Goal: Task Accomplishment & Management: Complete application form

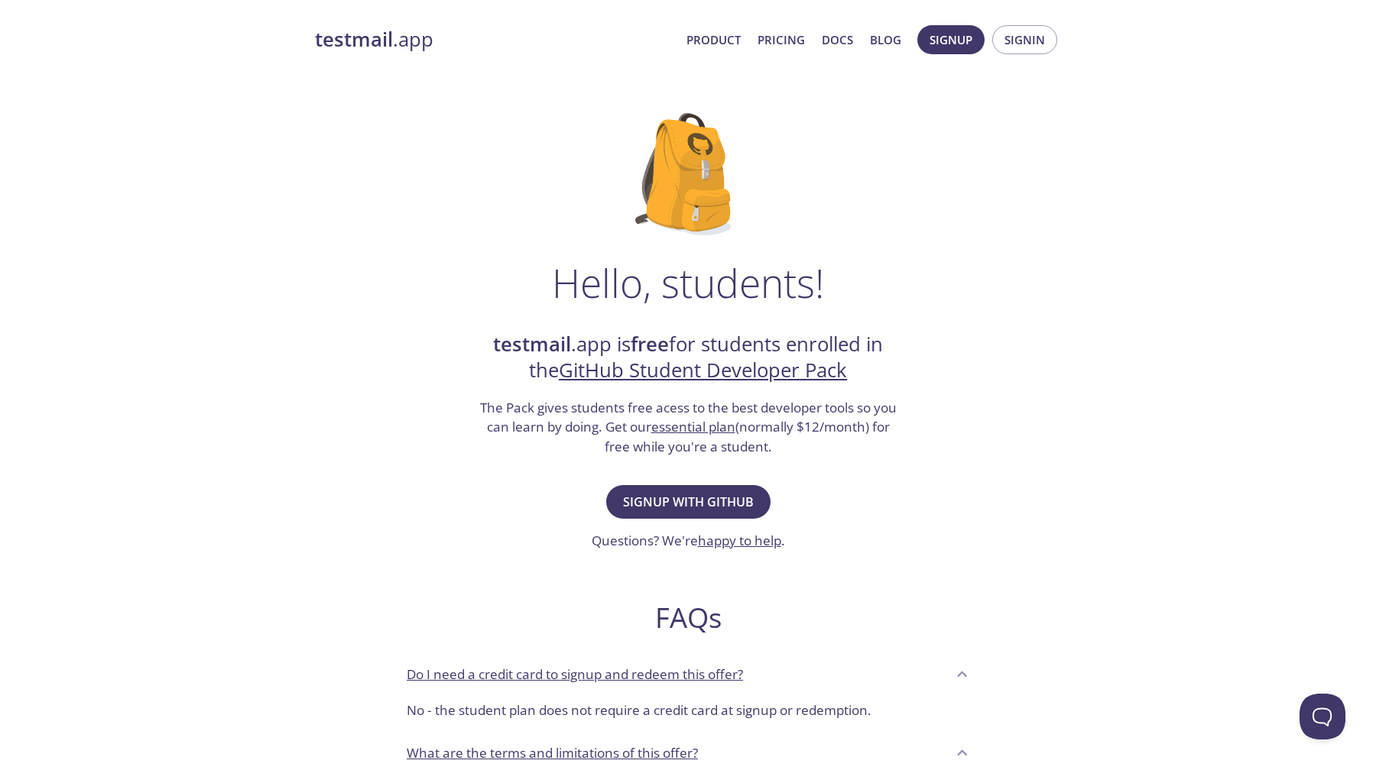
click at [940, 353] on div "Hello, students! testmail .app is free for students enrolled in the GitHub Stud…" at bounding box center [688, 555] width 746 height 933
click at [744, 494] on span "Signup with GitHub" at bounding box center [688, 501] width 131 height 21
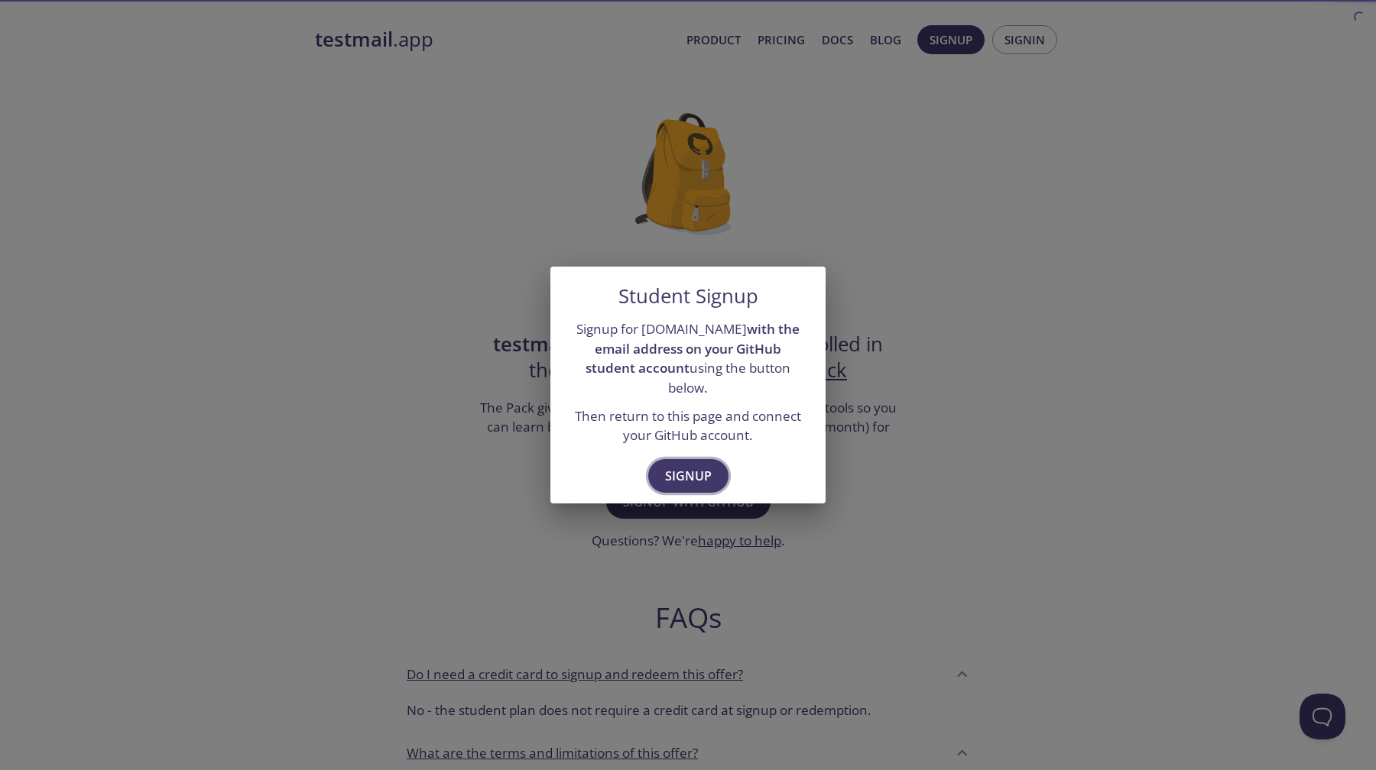
click at [695, 475] on span "Signup" at bounding box center [688, 475] width 47 height 21
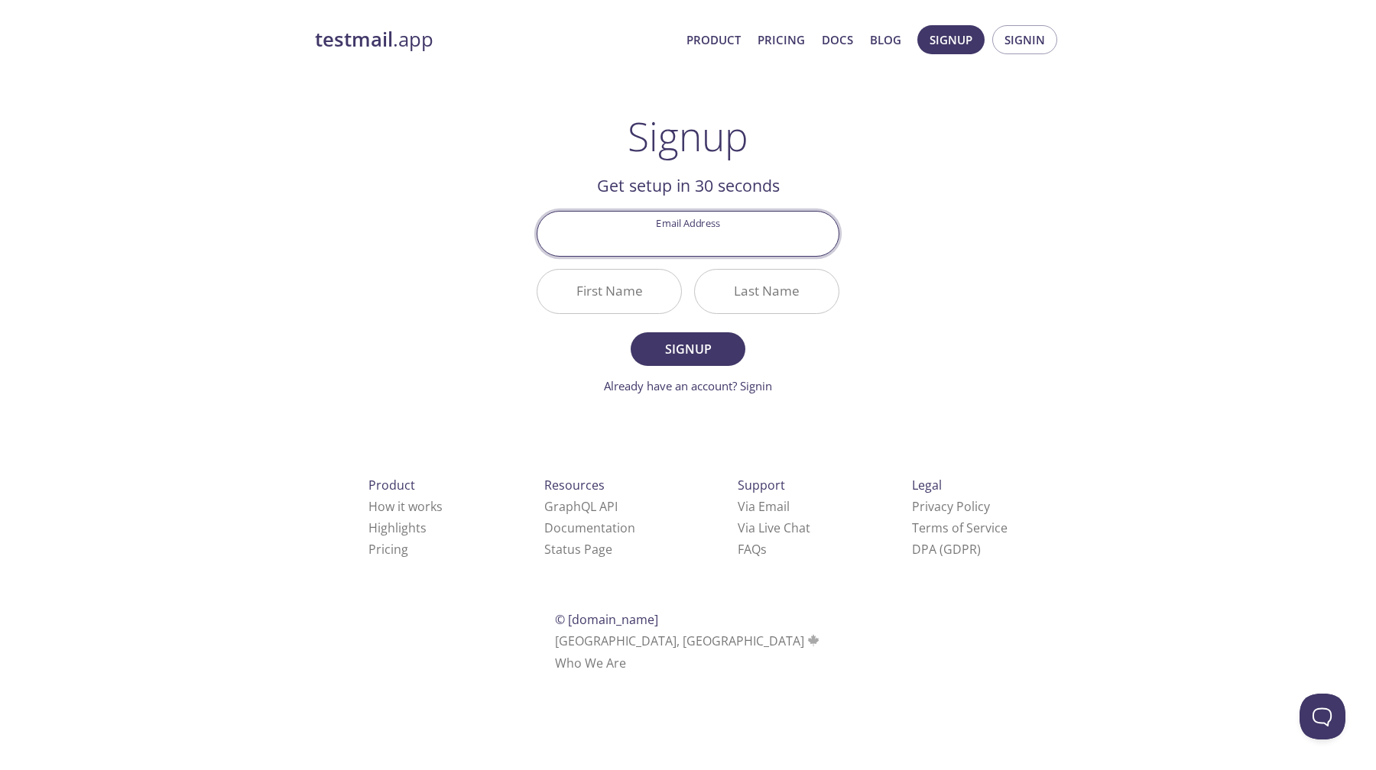
click at [712, 248] on input "Email Address" at bounding box center [687, 234] width 301 height 44
type input "[EMAIL_ADDRESS][DOMAIN_NAME]"
click at [621, 300] on input "First Name" at bounding box center [609, 292] width 144 height 44
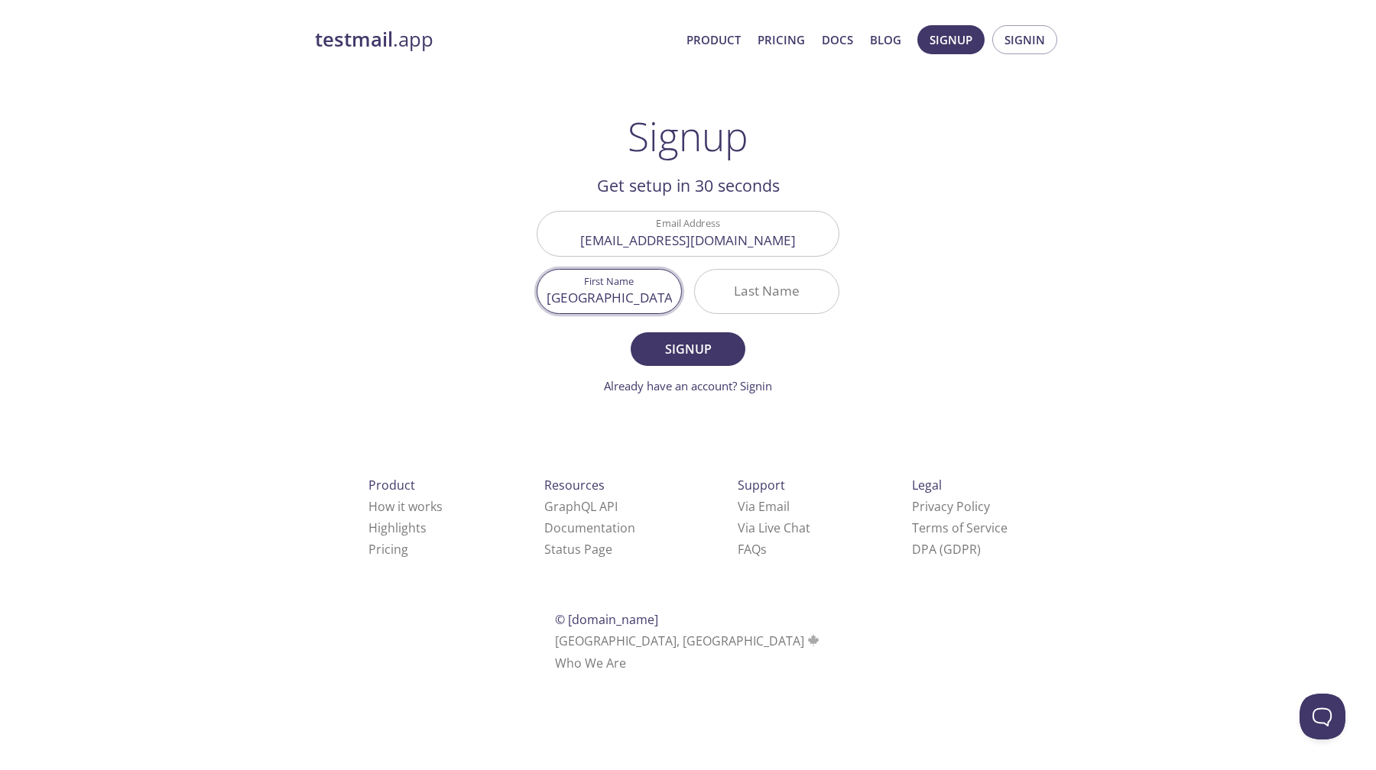
type input "[GEOGRAPHIC_DATA]"
type input "[PERSON_NAME]"
click at [665, 357] on span "Signup" at bounding box center [687, 349] width 81 height 21
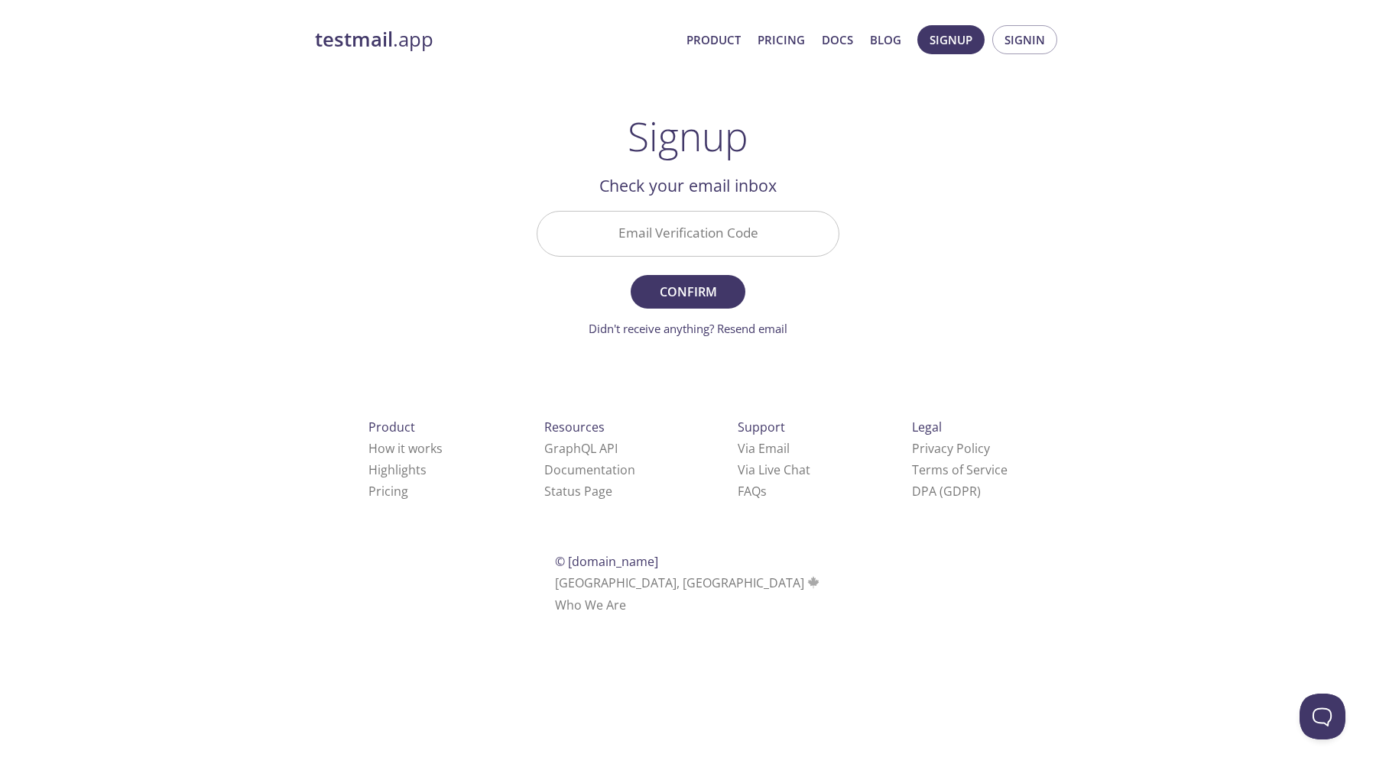
click at [718, 225] on input "Email Verification Code" at bounding box center [687, 234] width 301 height 44
click at [955, 171] on div "testmail .app Product Pricing Docs Blog Signup Signin Signup Get setup in 30 se…" at bounding box center [688, 337] width 783 height 644
click at [698, 326] on link "Didn't receive anything? Resend email" at bounding box center [687, 328] width 199 height 15
click at [819, 181] on h2 "Check your email inbox" at bounding box center [688, 186] width 303 height 26
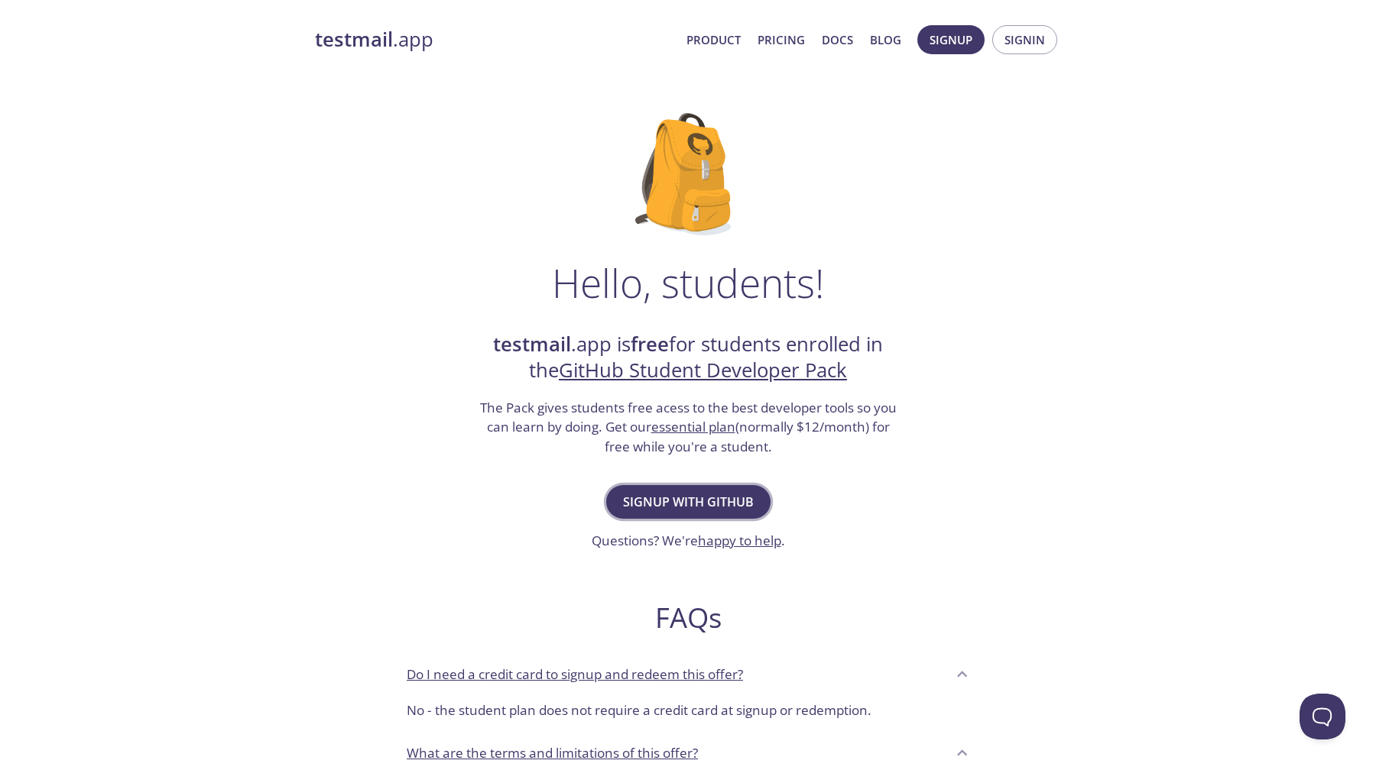
click at [716, 506] on span "Signup with GitHub" at bounding box center [688, 501] width 131 height 21
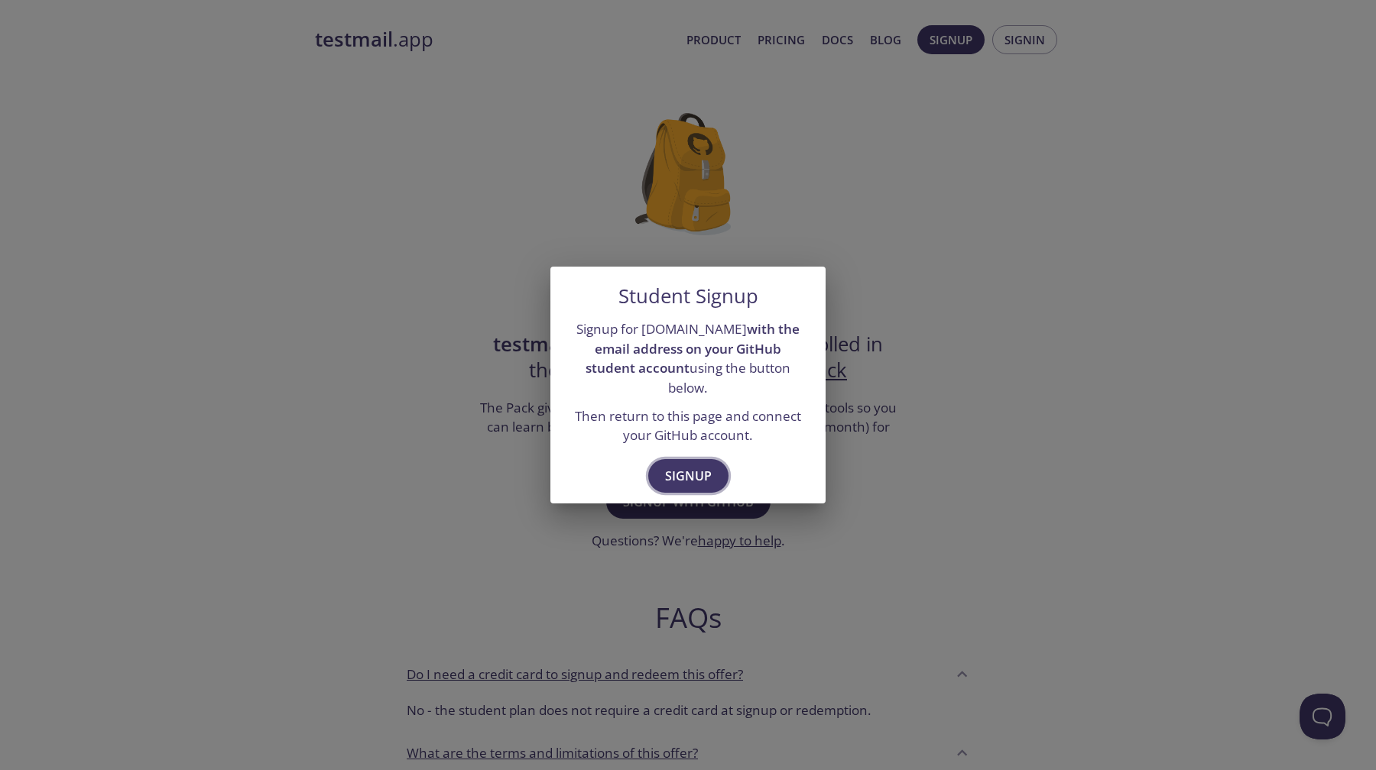
click at [698, 465] on span "Signup" at bounding box center [688, 475] width 47 height 21
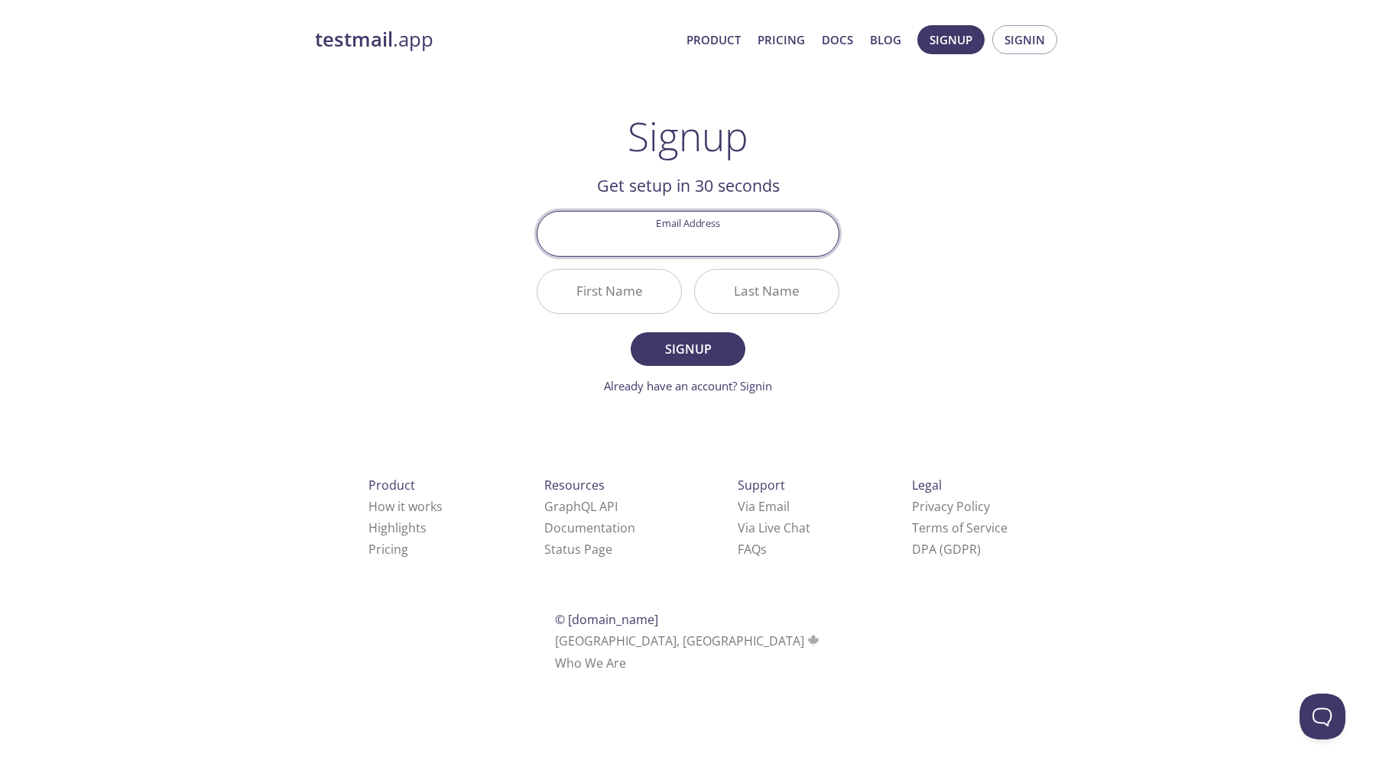
click at [692, 239] on input "Email Address" at bounding box center [687, 234] width 301 height 44
type input "[EMAIL_ADDRESS][DOMAIN_NAME]"
click at [627, 294] on input "First Name" at bounding box center [609, 292] width 144 height 44
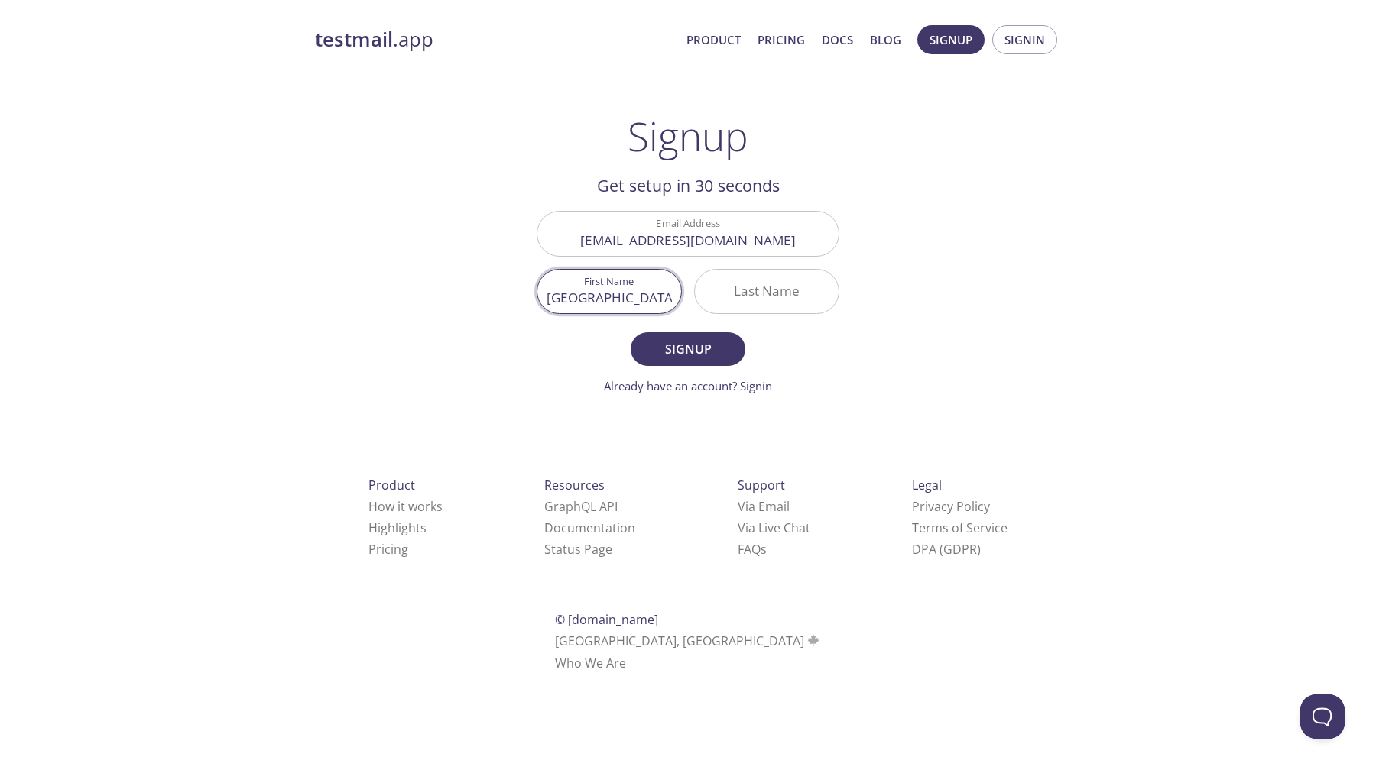
type input "[GEOGRAPHIC_DATA]"
type input "[PERSON_NAME]"
click at [676, 356] on span "Signup" at bounding box center [687, 349] width 81 height 21
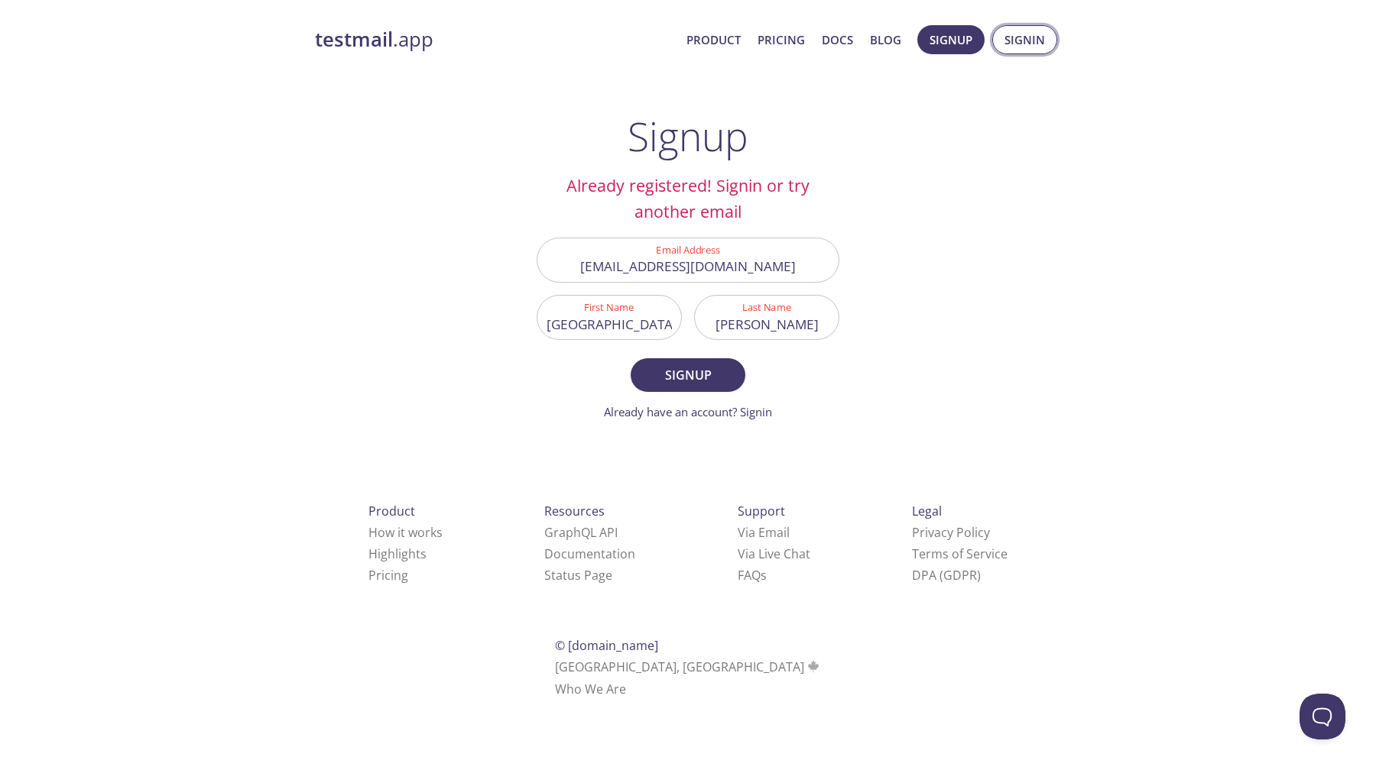
click at [1020, 40] on span "Signin" at bounding box center [1024, 40] width 41 height 20
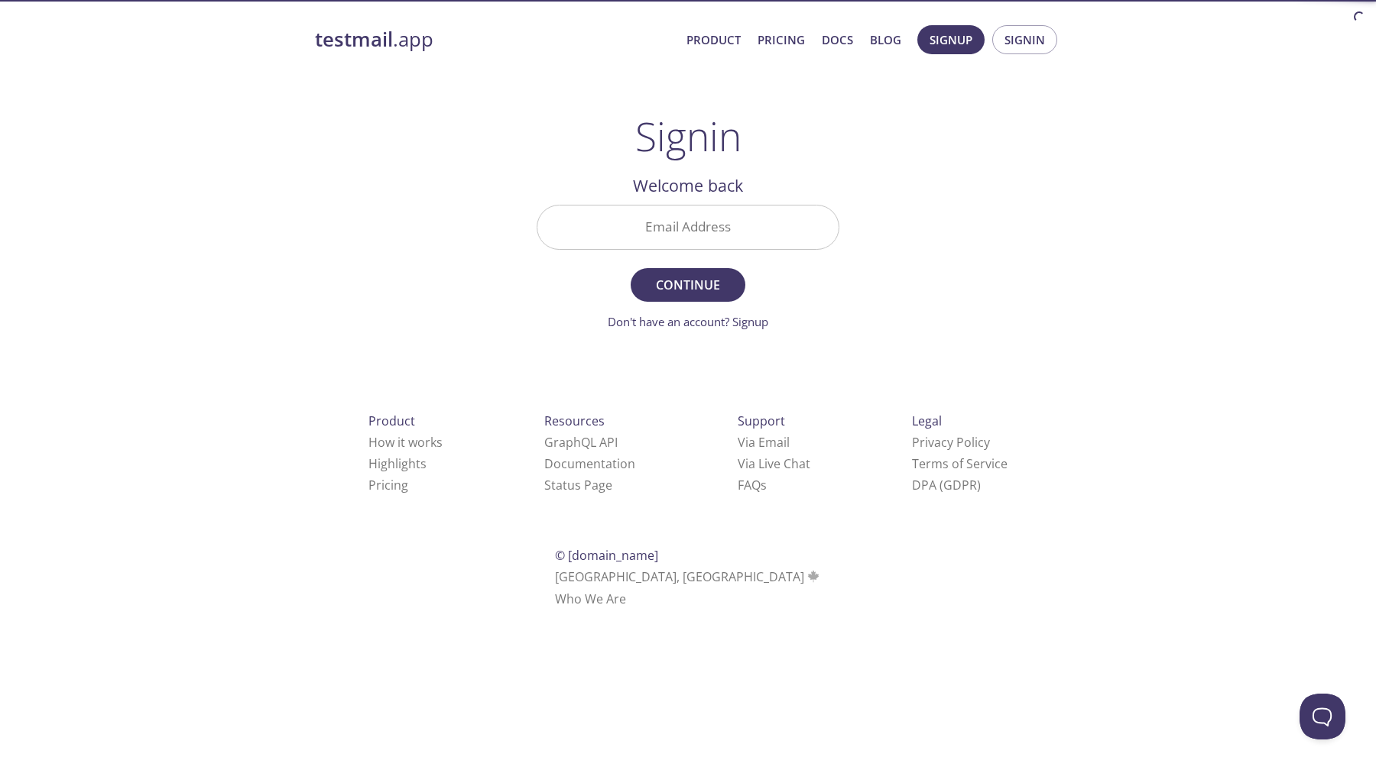
click at [753, 220] on input "Email Address" at bounding box center [687, 228] width 301 height 44
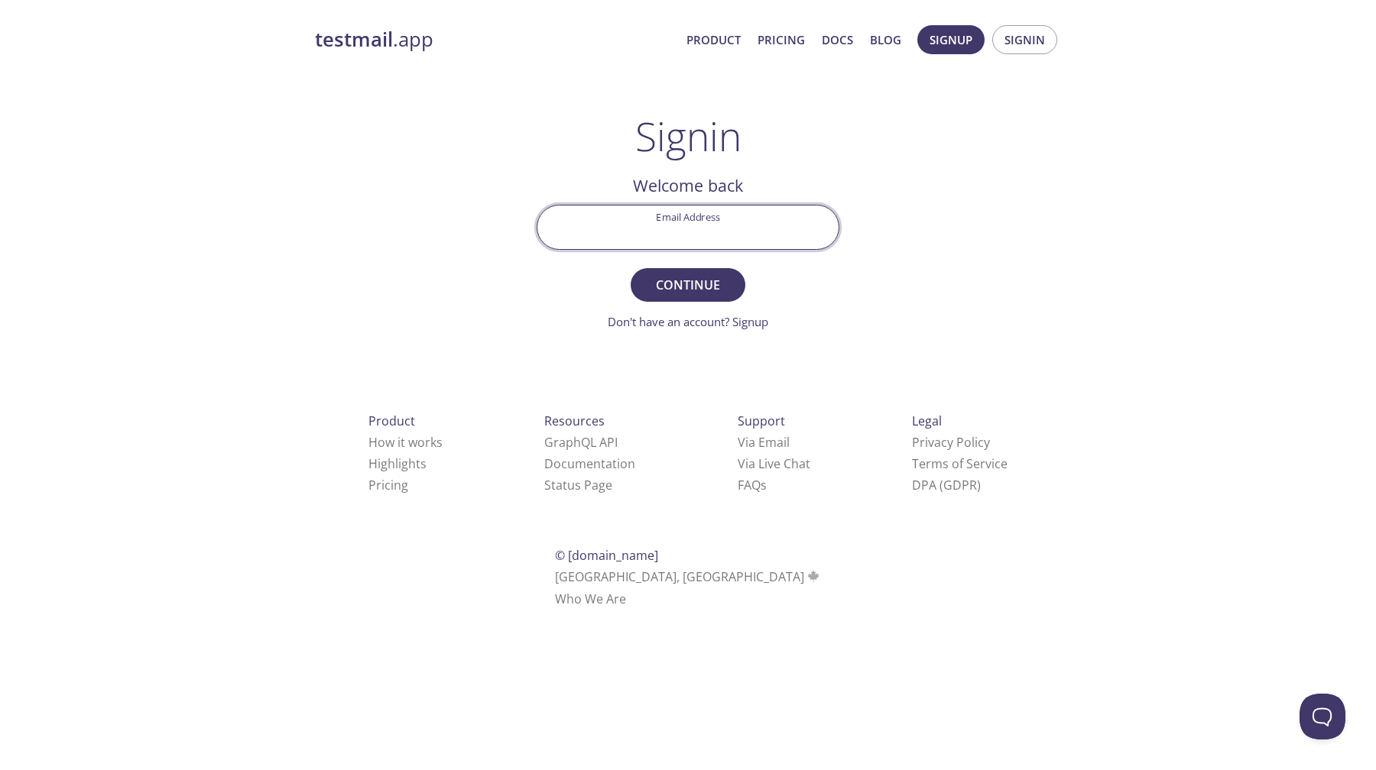
type input "[EMAIL_ADDRESS][DOMAIN_NAME]"
click at [697, 287] on span "Continue" at bounding box center [687, 284] width 81 height 21
click at [720, 238] on input "Signin Security Code" at bounding box center [687, 228] width 301 height 44
click at [921, 172] on div "testmail .app Product Pricing Docs Blog Signup Signin Signin Welcome back Email…" at bounding box center [688, 333] width 783 height 637
click at [773, 216] on input "Signin Security Code" at bounding box center [687, 228] width 301 height 44
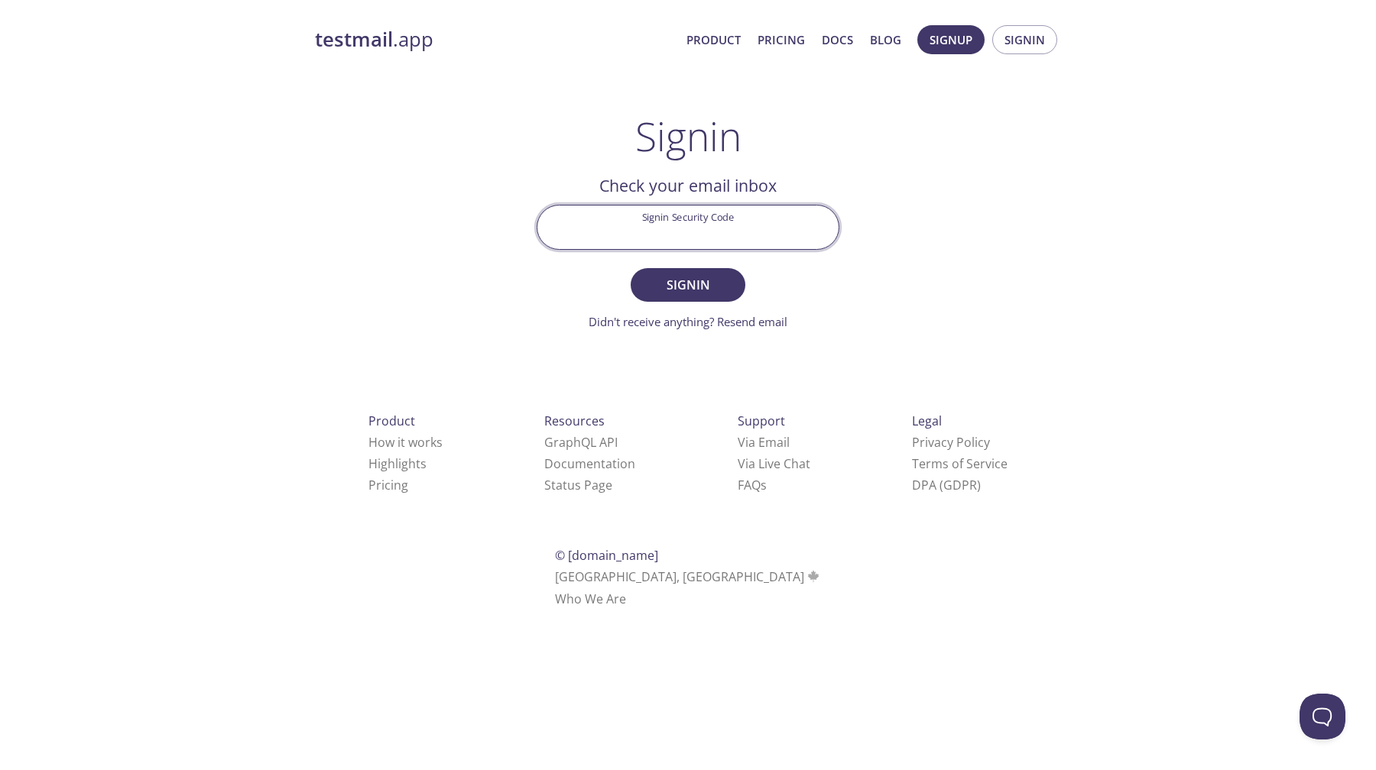
click at [890, 186] on div "testmail .app Product Pricing Docs Blog Signup Signin Signin Welcome back Email…" at bounding box center [688, 333] width 783 height 637
click at [762, 228] on input "Signin Security Code" at bounding box center [687, 228] width 301 height 44
paste input "5YT1MRD"
type input "5YT1MRD"
click at [731, 287] on button "Signin" at bounding box center [688, 285] width 115 height 34
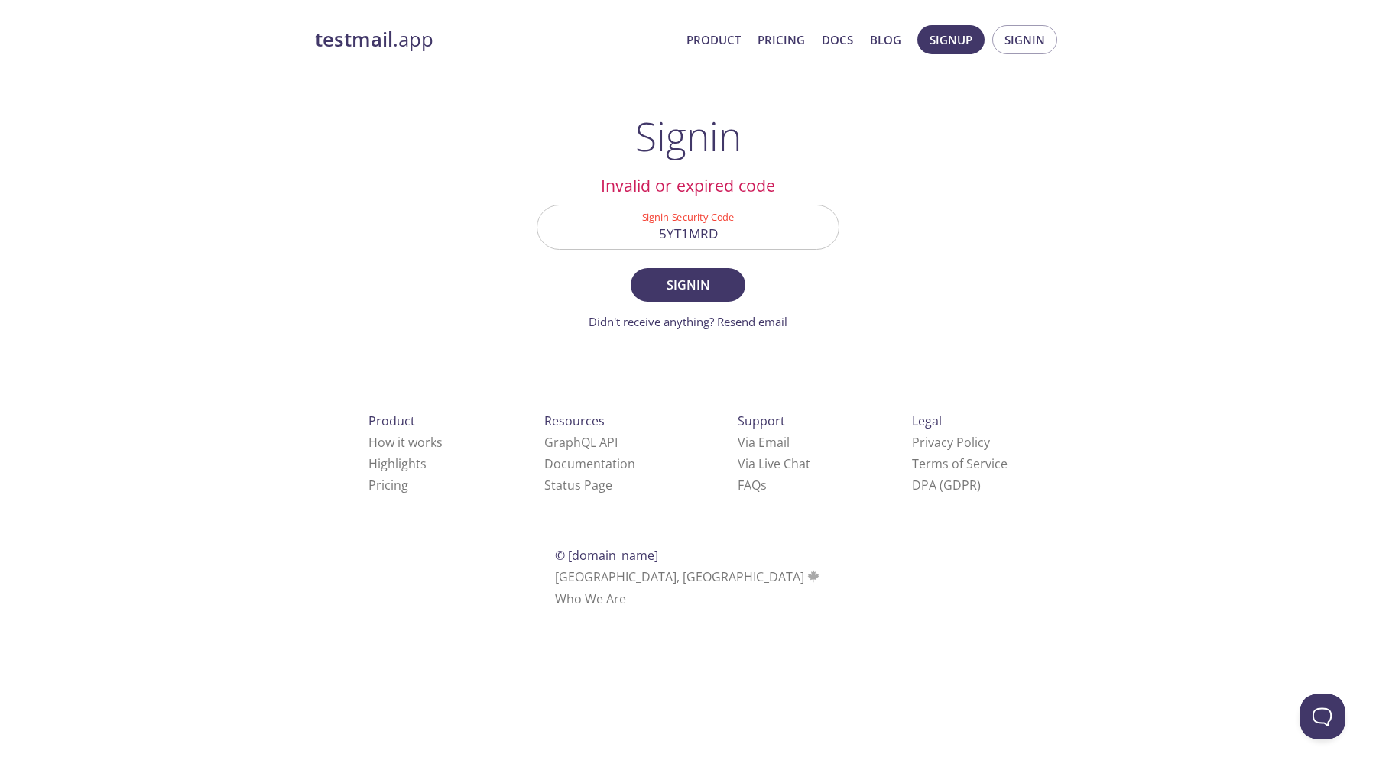
click at [926, 266] on div "testmail .app Product Pricing Docs Blog Signup Signin Signin Welcome back Email…" at bounding box center [688, 333] width 783 height 637
click at [789, 229] on input "5YT1MRD" at bounding box center [687, 228] width 301 height 44
click at [1005, 242] on div "testmail .app Product Pricing Docs Blog Signup Signin Signin Welcome back Email…" at bounding box center [688, 333] width 783 height 637
click at [989, 207] on div "testmail .app Product Pricing Docs Blog Signup Signin Signin Welcome back Email…" at bounding box center [688, 333] width 783 height 637
click at [683, 220] on input "Signin Security Code" at bounding box center [687, 228] width 301 height 44
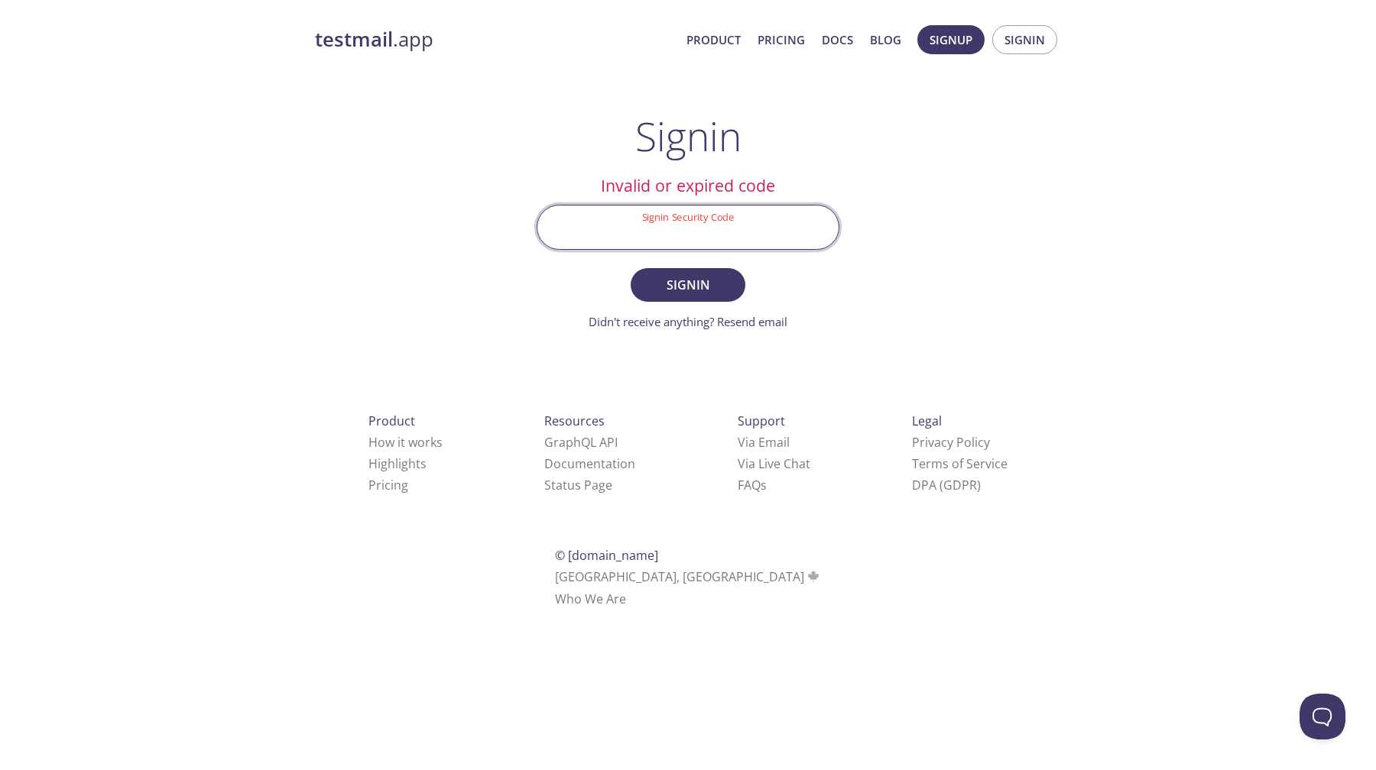
paste input "5YT1MRD"
type input "5YT1MRD"
click at [690, 293] on span "Signin" at bounding box center [687, 284] width 81 height 21
click at [750, 239] on input "5YT1MRD" at bounding box center [687, 228] width 301 height 44
click at [754, 319] on link "Didn't receive anything? Resend email" at bounding box center [687, 321] width 199 height 15
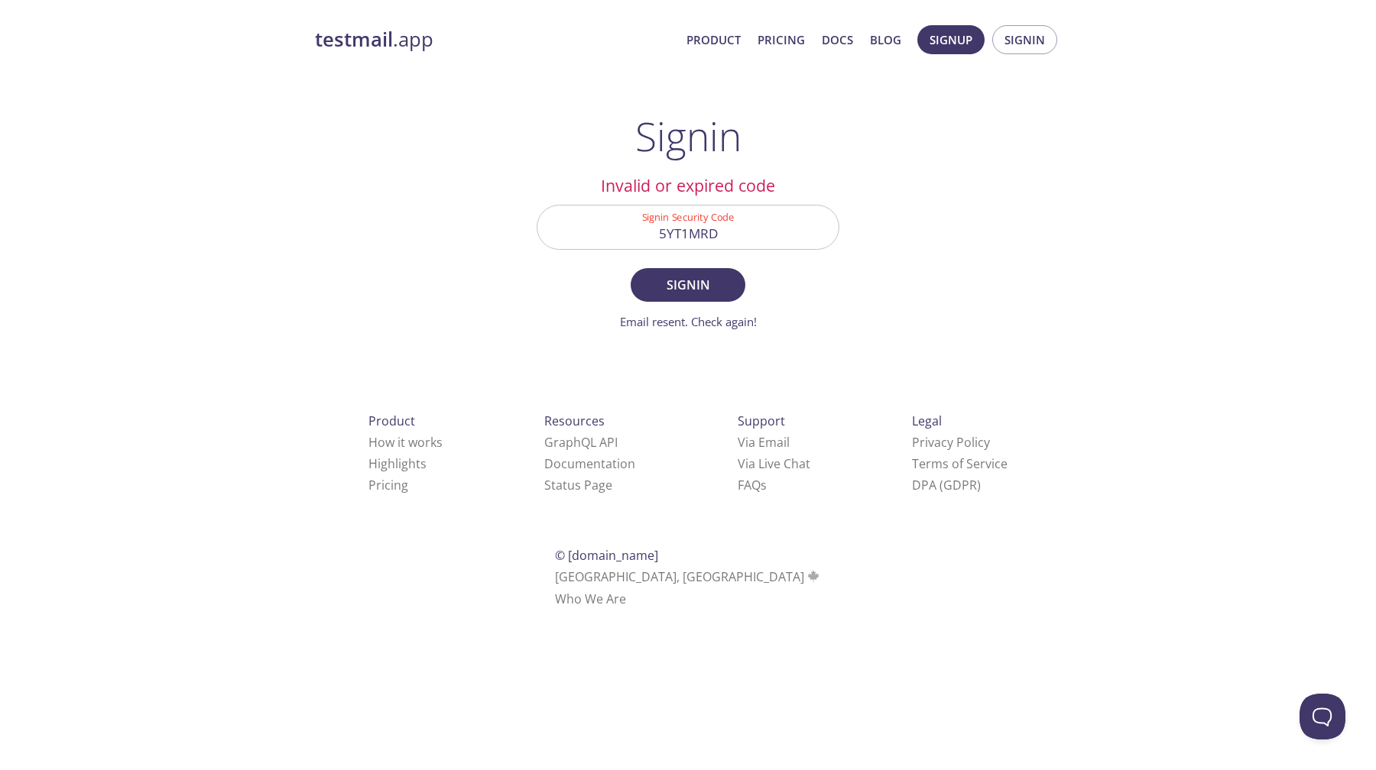
click at [735, 238] on input "5YT1MRD" at bounding box center [687, 228] width 301 height 44
paste input "C84P38V"
type input "C84P38V"
click at [693, 279] on span "Signin" at bounding box center [687, 284] width 81 height 21
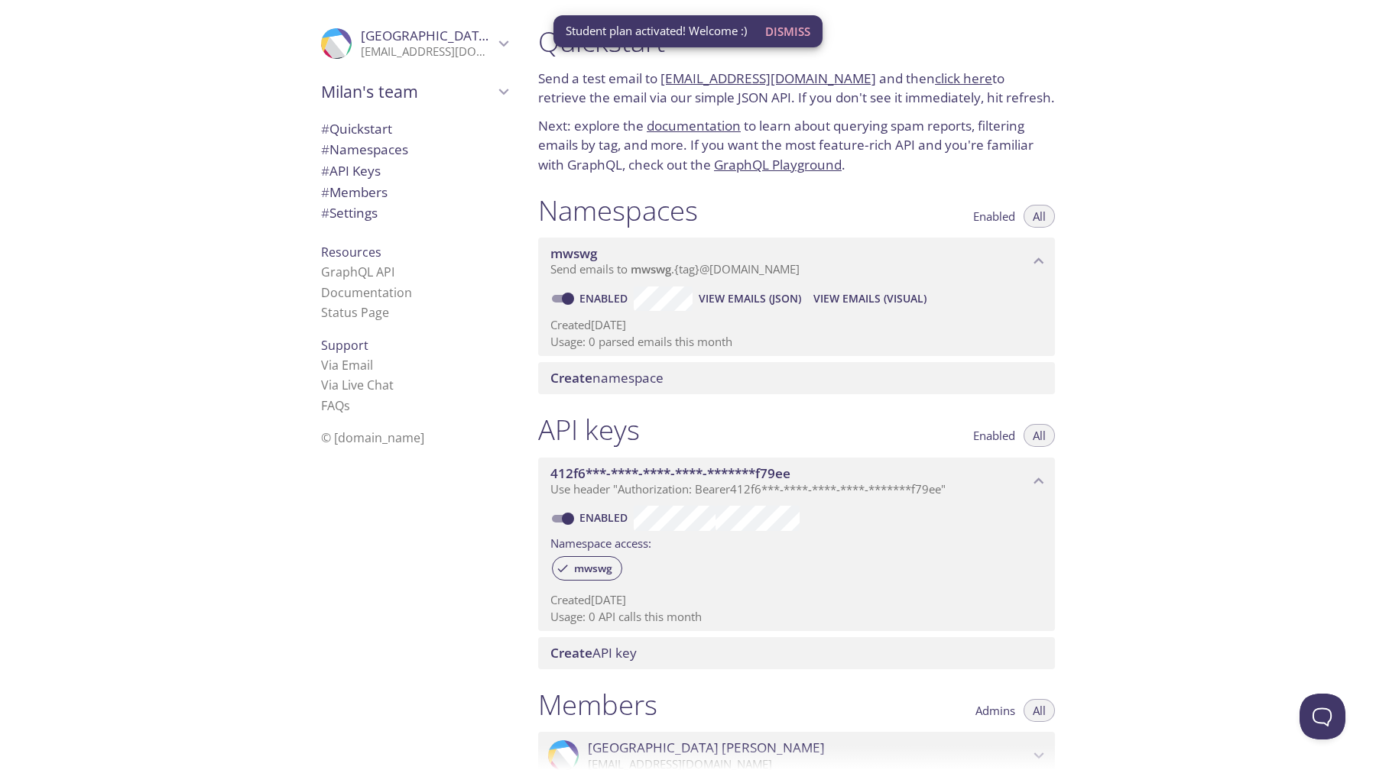
click at [1159, 97] on div "Quickstart Send a test email to mwswg.test@inbox.testmail.app and then click he…" at bounding box center [951, 385] width 850 height 770
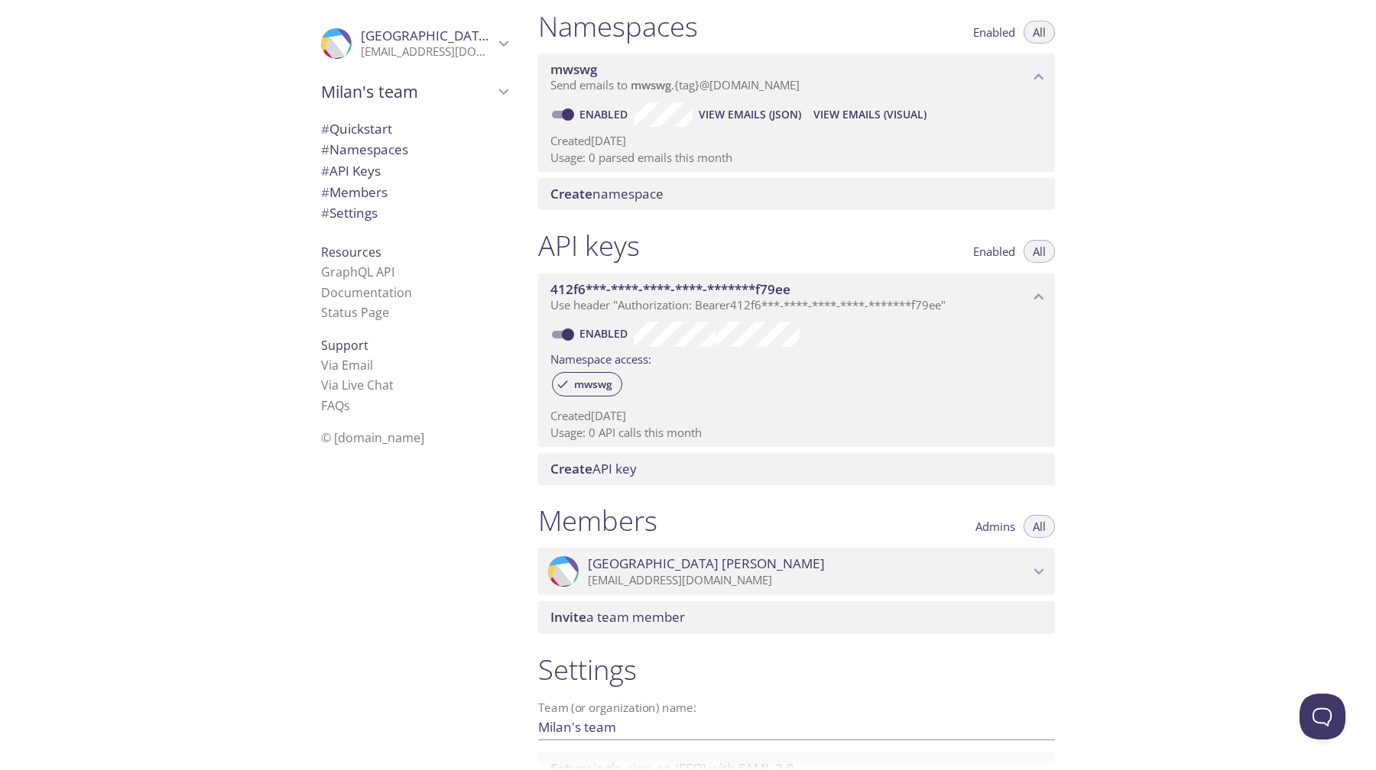
scroll to position [316, 0]
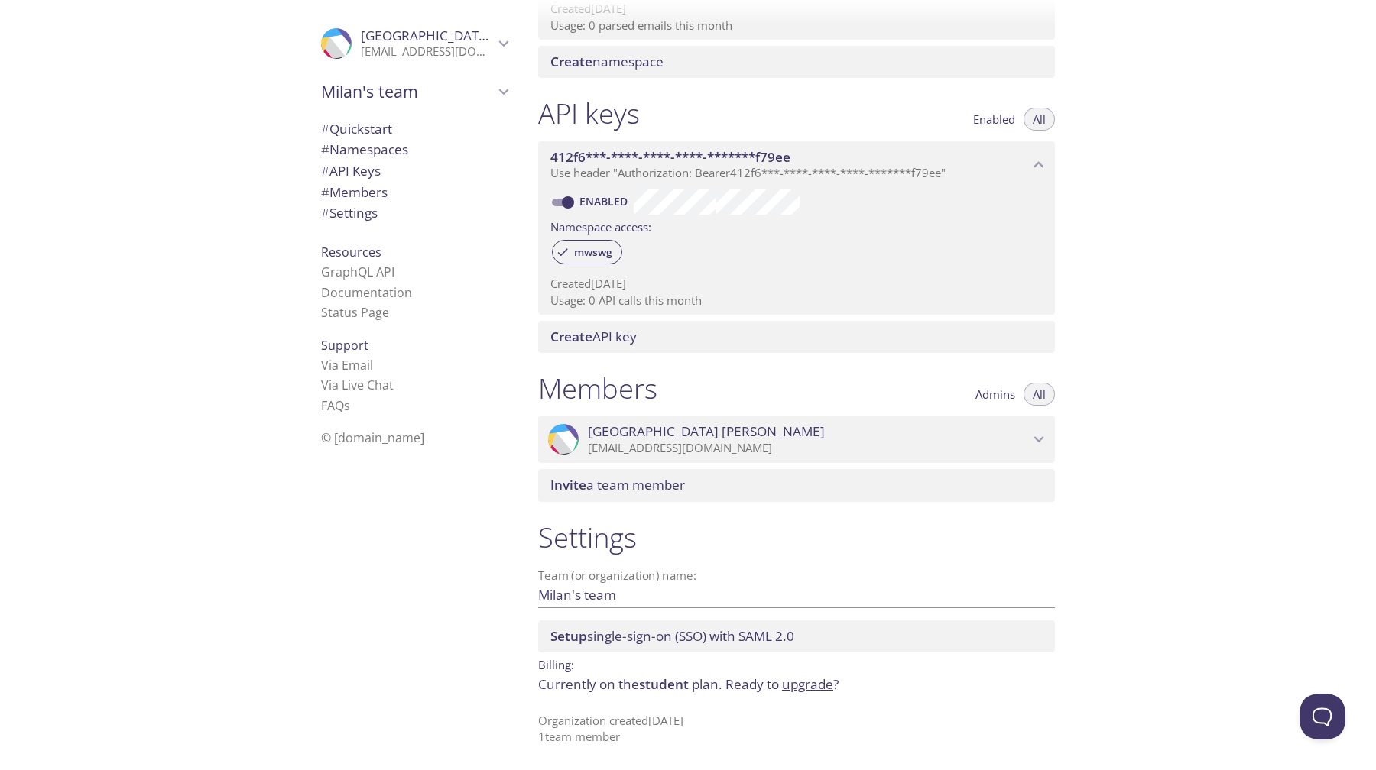
click at [503, 48] on icon "Milan Shrestha" at bounding box center [504, 44] width 20 height 20
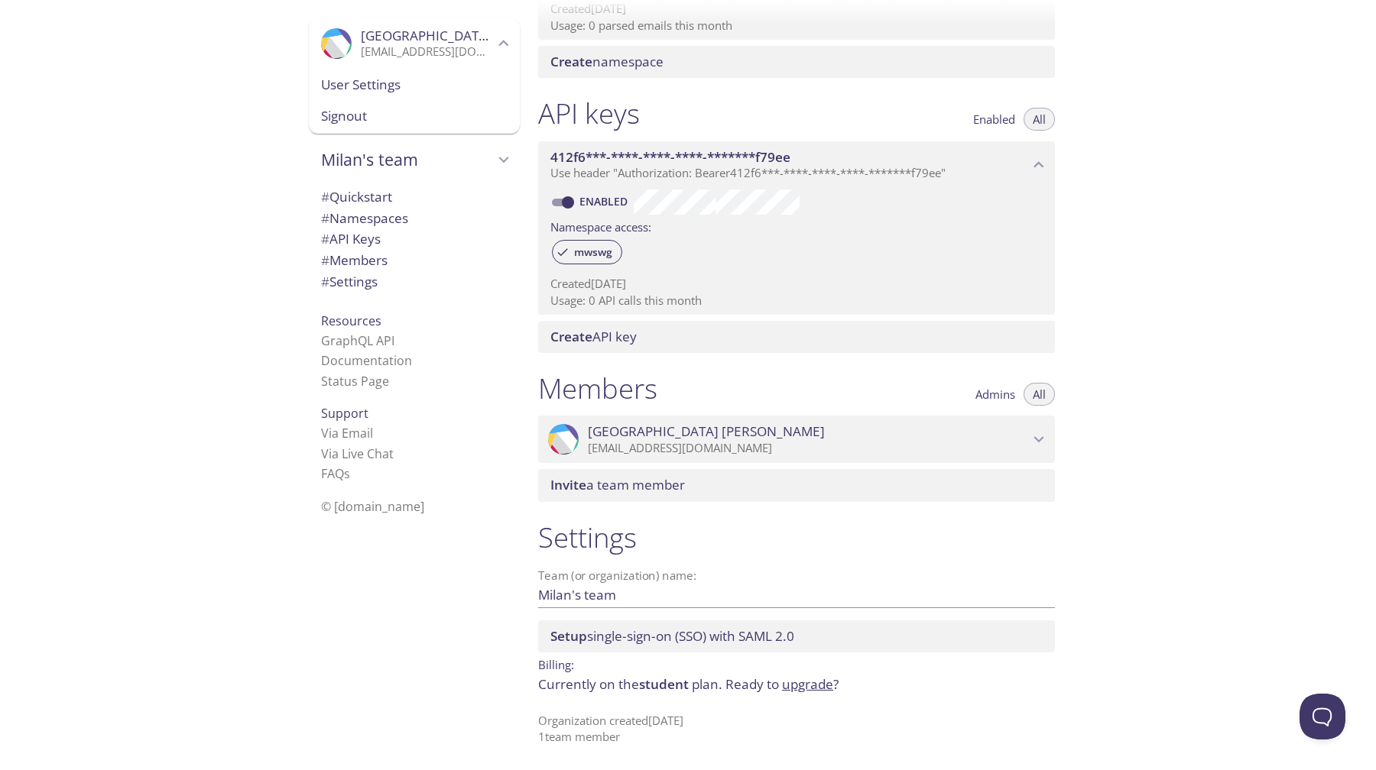
click at [417, 79] on span "User Settings" at bounding box center [414, 85] width 186 height 20
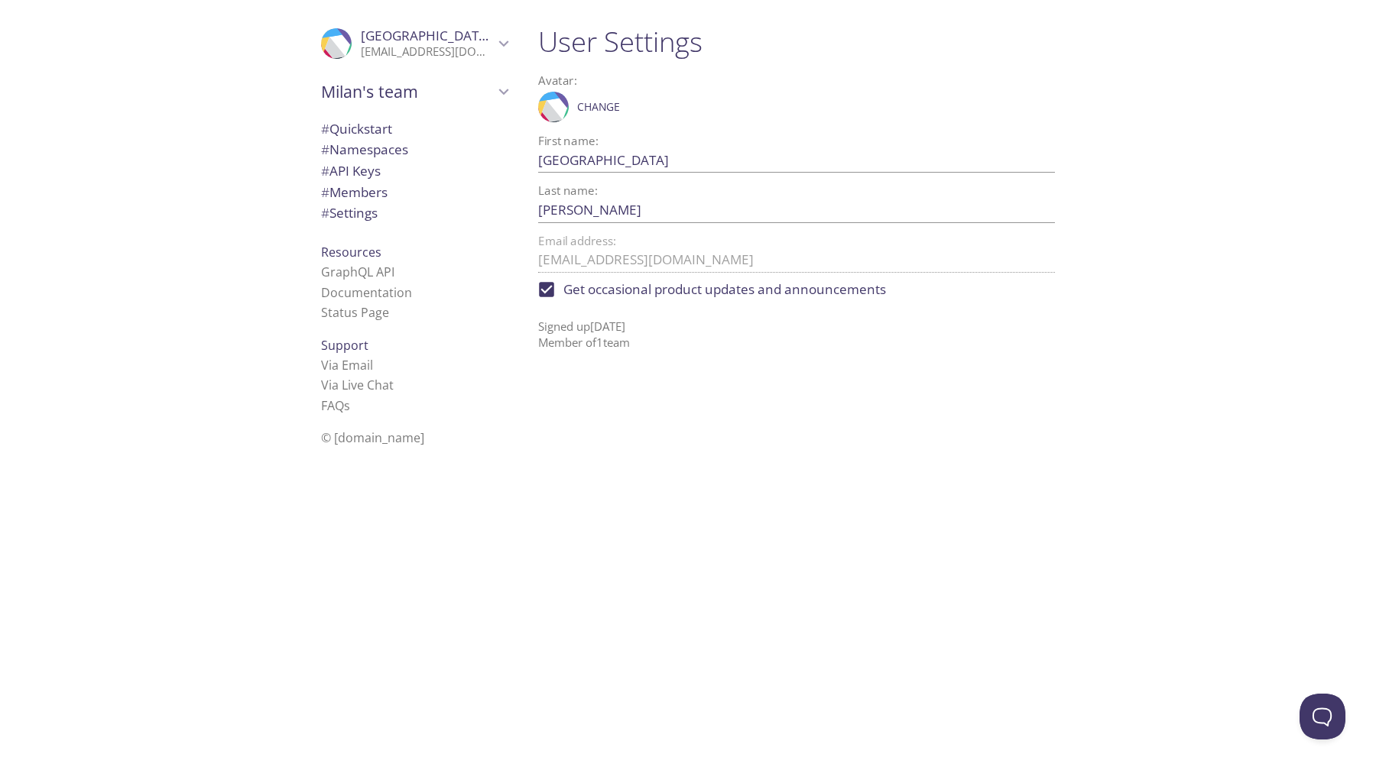
click at [392, 129] on span "# Quickstart" at bounding box center [356, 129] width 71 height 18
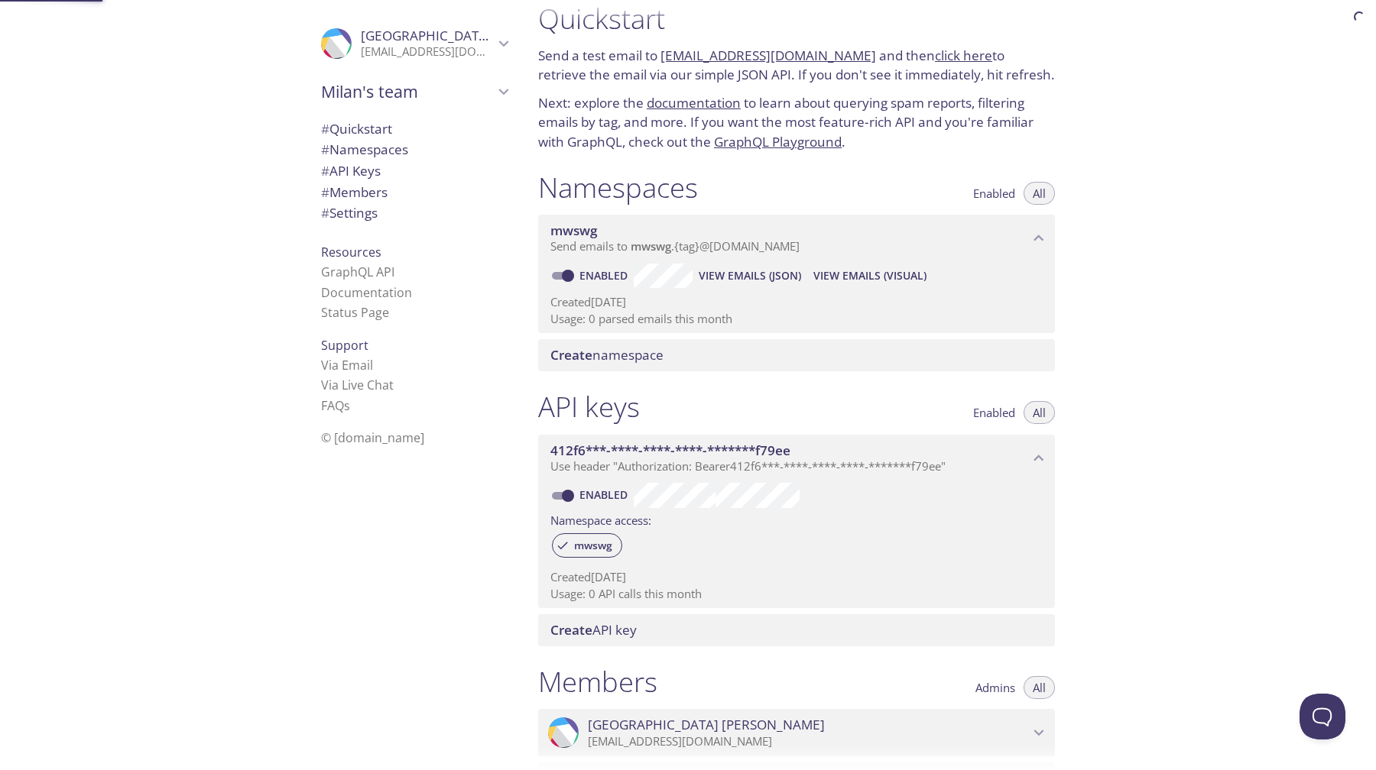
scroll to position [24, 0]
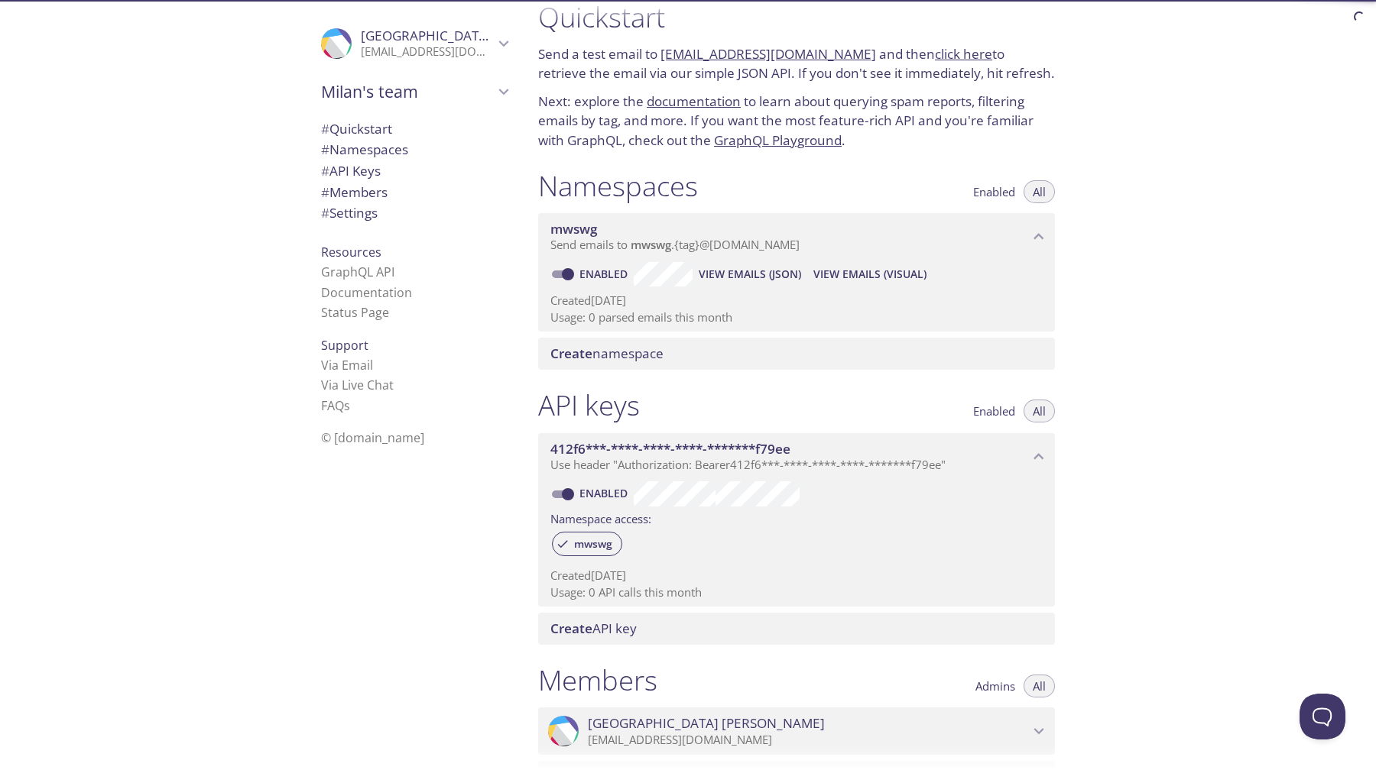
click at [411, 64] on div ".cls-1 { fill: #6d5ca8; } .cls-2 { fill: #3fc191; } .cls-3 { fill: #3b4752; } .…" at bounding box center [414, 43] width 211 height 50
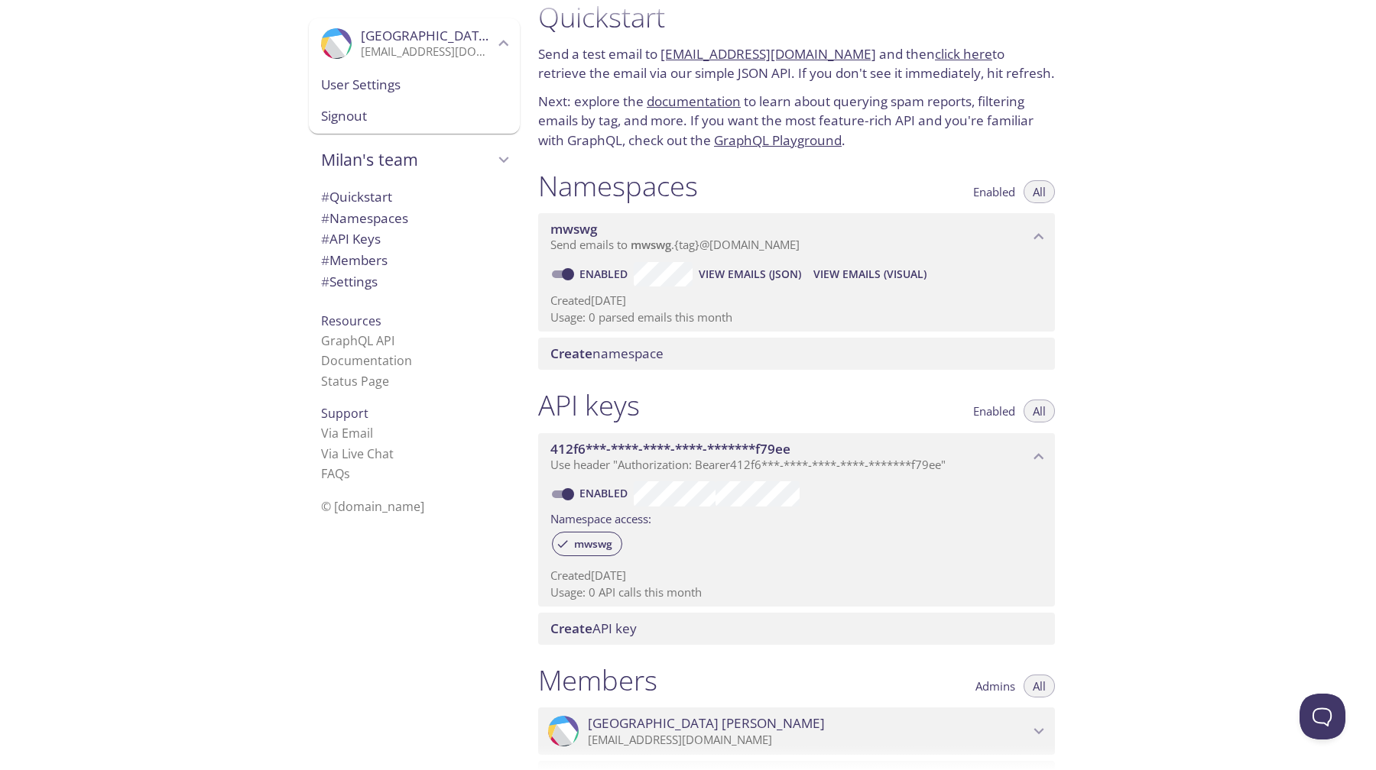
click at [390, 214] on span "# Namespaces" at bounding box center [364, 218] width 87 height 18
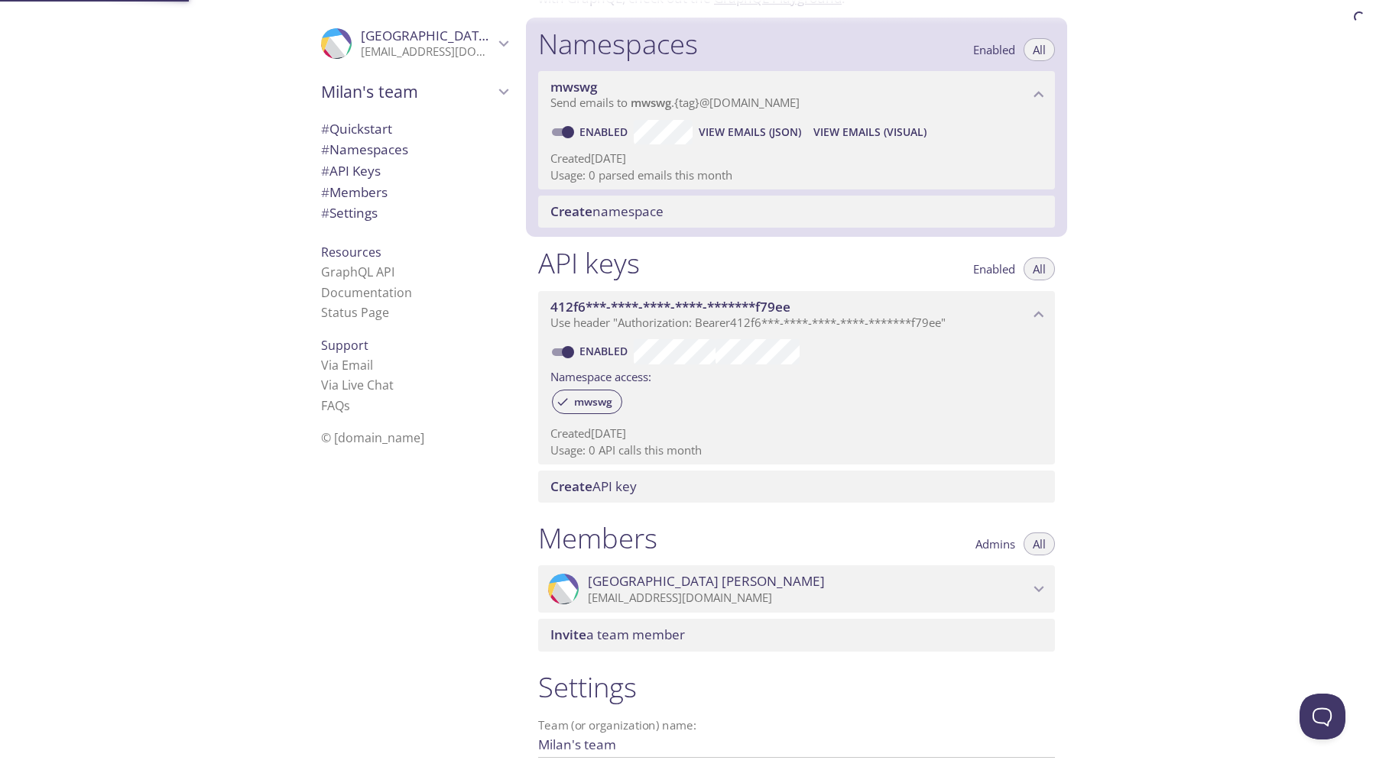
scroll to position [193, 0]
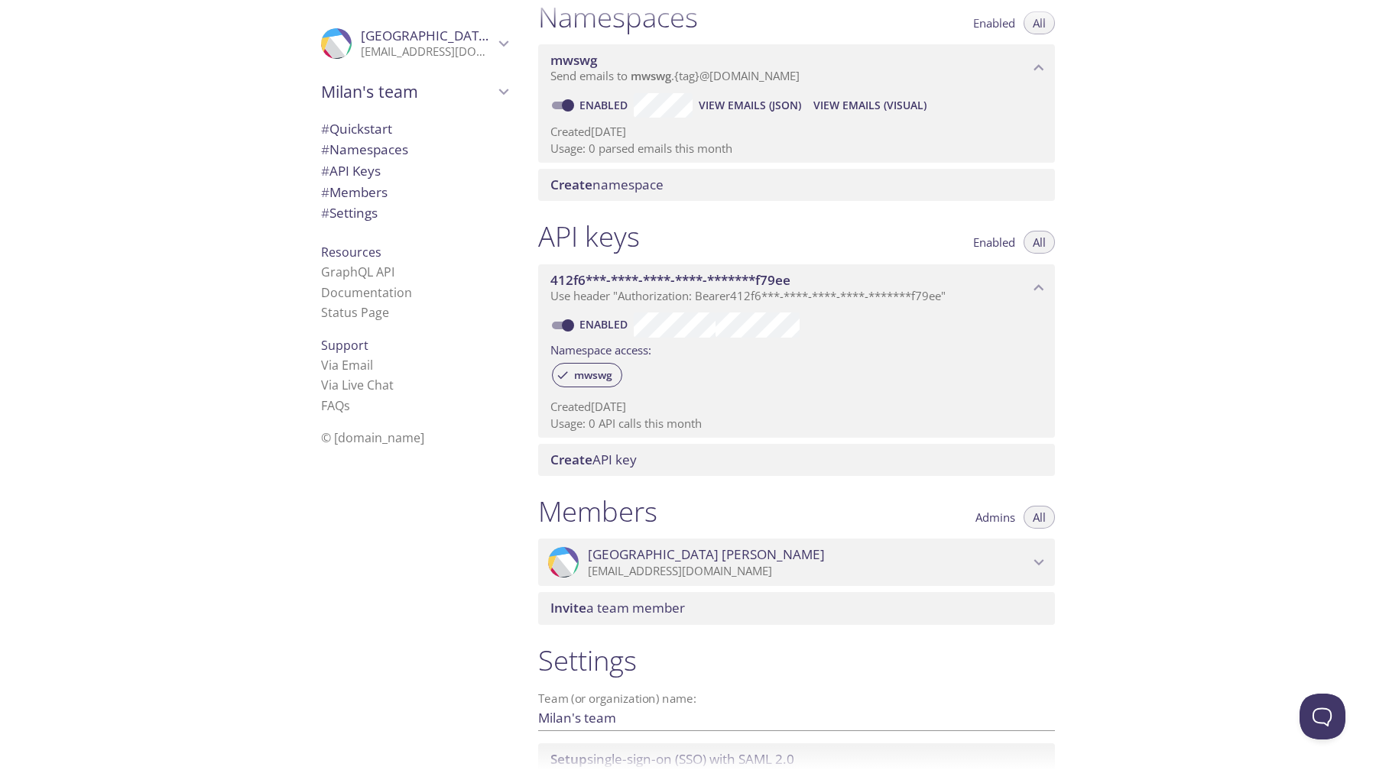
click at [378, 206] on span "# Settings" at bounding box center [349, 213] width 57 height 18
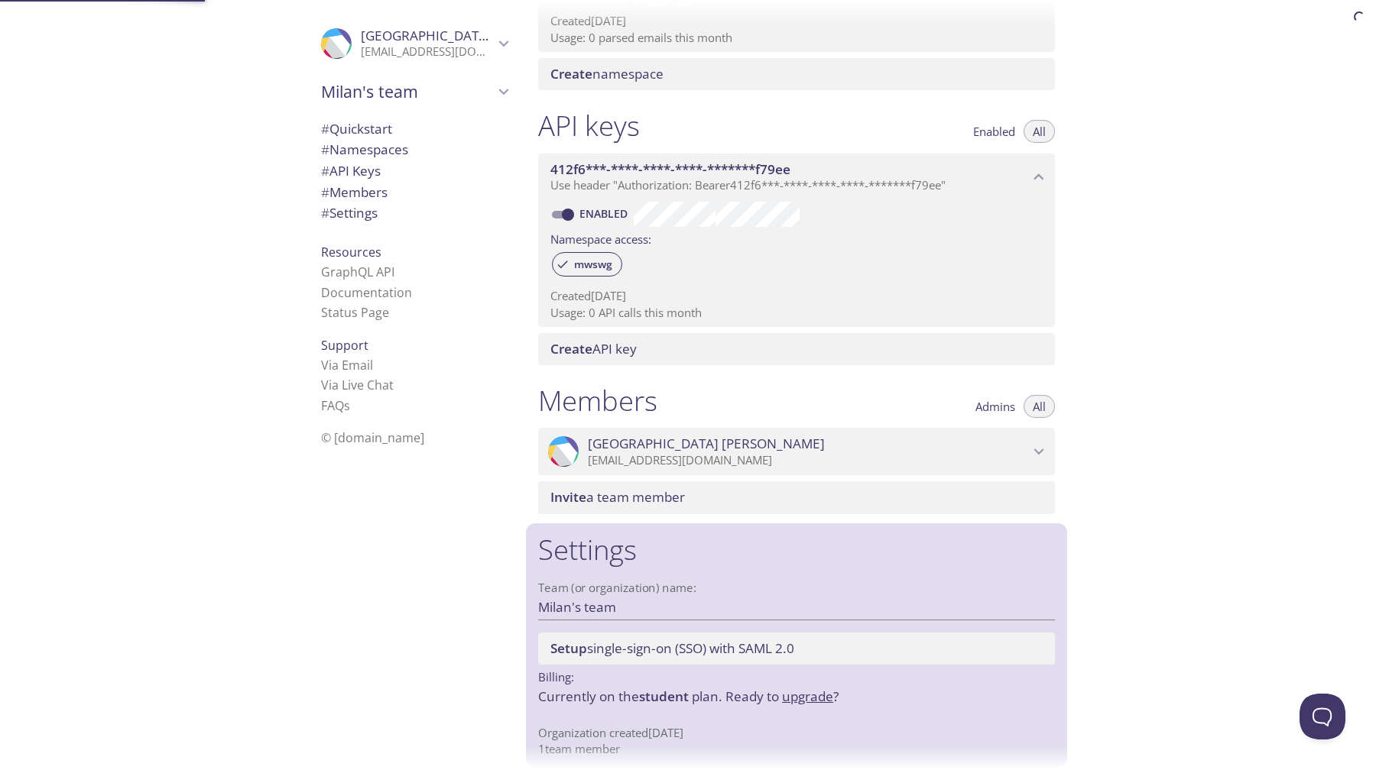
scroll to position [316, 0]
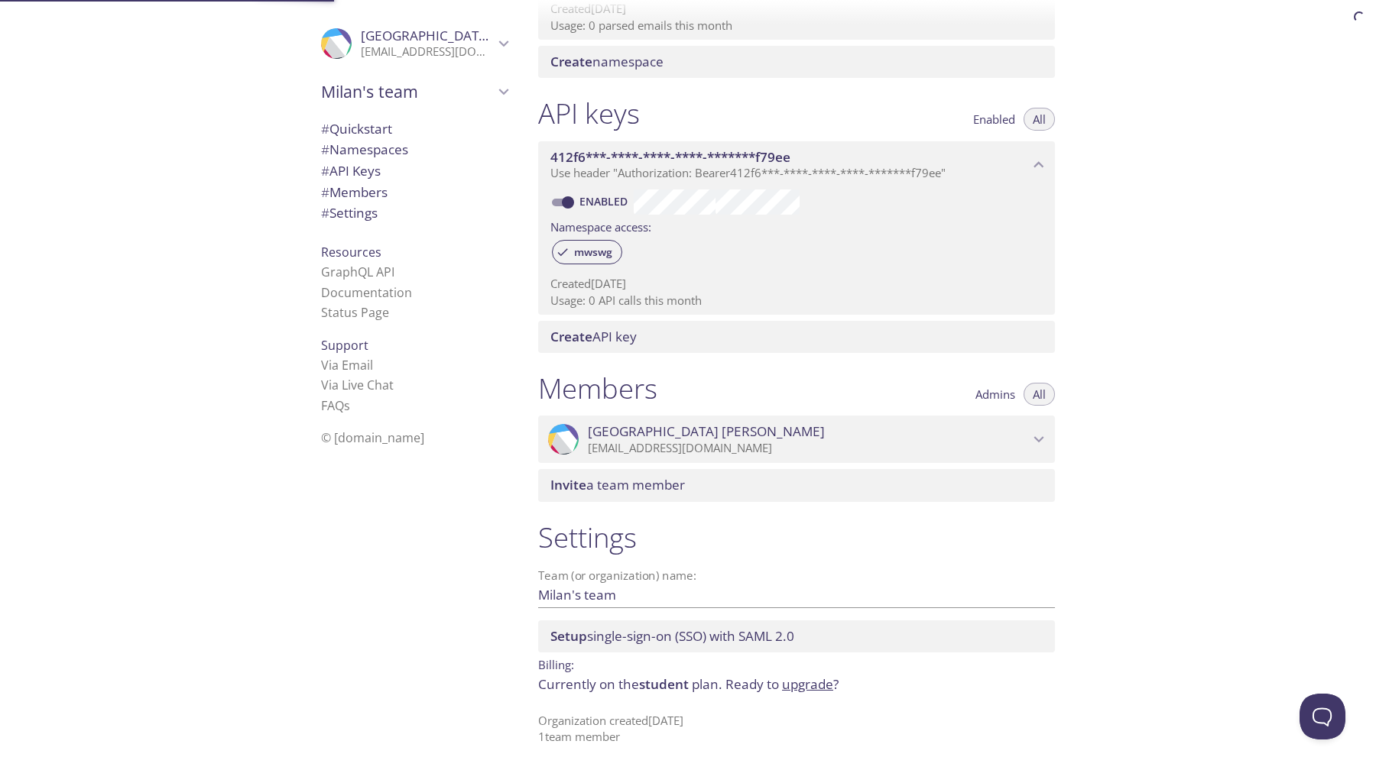
click at [381, 180] on span "# API Keys" at bounding box center [351, 171] width 60 height 18
